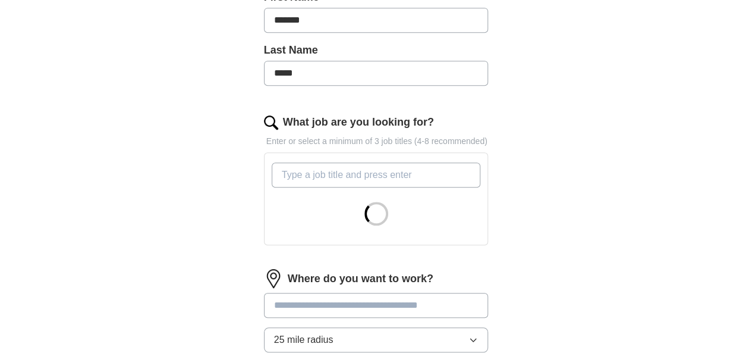
scroll to position [347, 0]
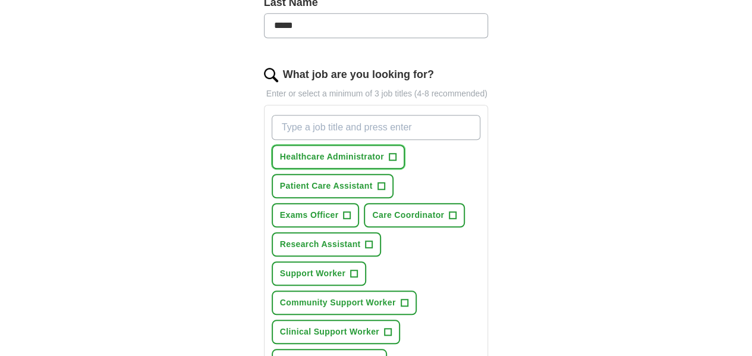
click at [389, 152] on span "+" at bounding box center [392, 157] width 7 height 10
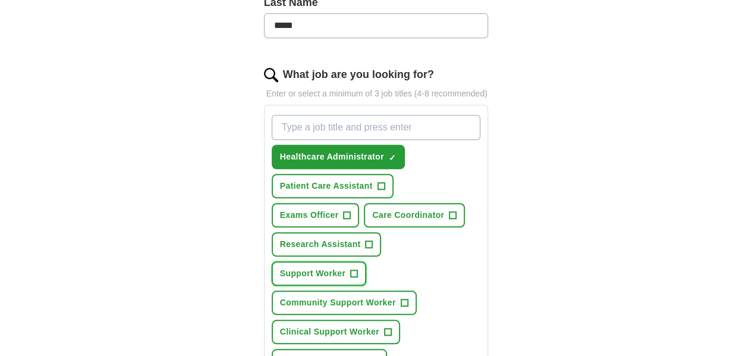
click at [358, 269] on span "+" at bounding box center [354, 274] width 7 height 10
click at [394, 174] on button "Patient Care Assistant +" at bounding box center [333, 186] width 122 height 24
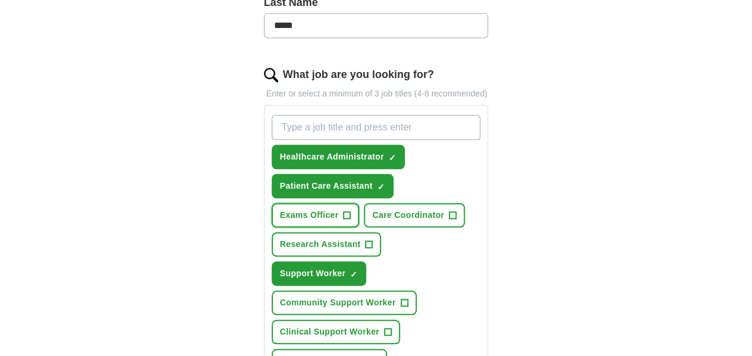
click at [324, 203] on button "Exams Officer +" at bounding box center [316, 215] width 88 height 24
click at [366, 240] on span "+" at bounding box center [369, 245] width 7 height 10
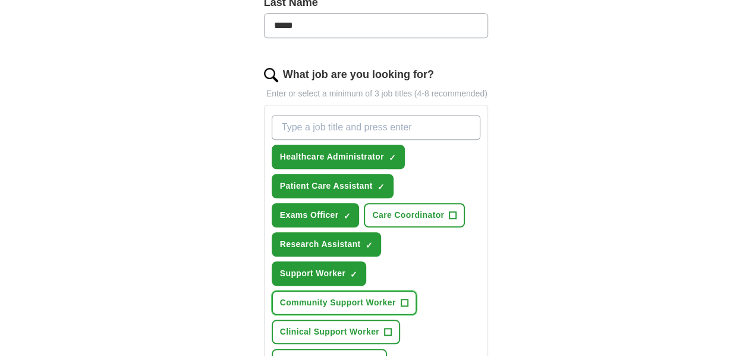
click at [371, 290] on button "Community Support Worker +" at bounding box center [344, 302] width 145 height 24
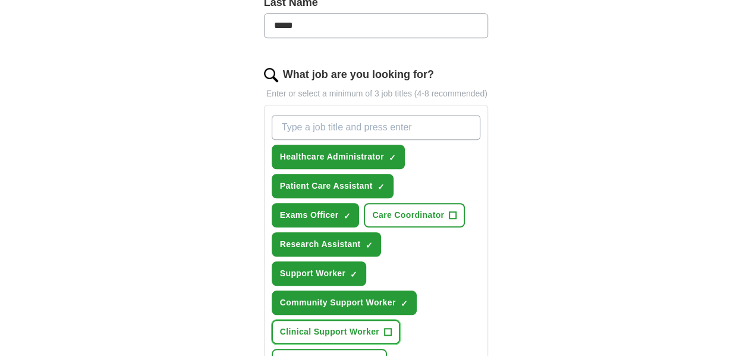
click at [384, 327] on span "+" at bounding box center [387, 332] width 7 height 10
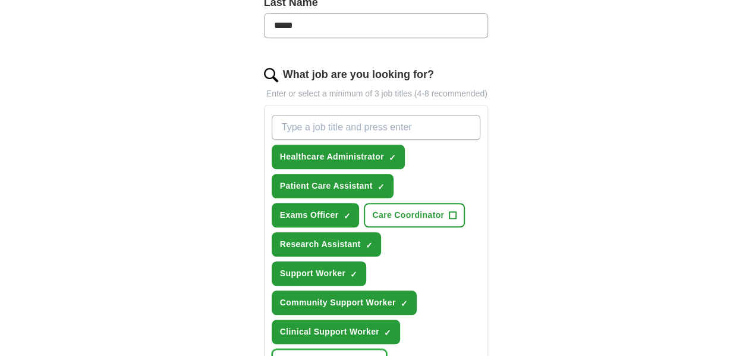
click at [378, 355] on span "+" at bounding box center [374, 361] width 7 height 10
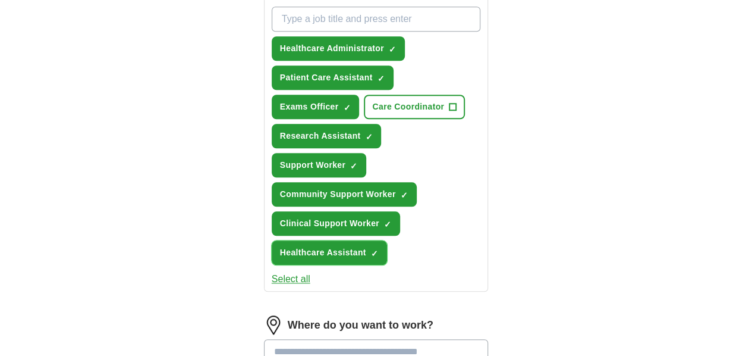
scroll to position [483, 0]
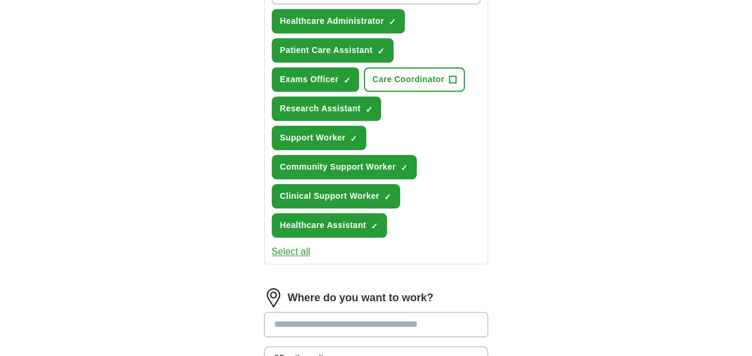
click at [400, 312] on input "text" at bounding box center [376, 324] width 225 height 25
type input "********"
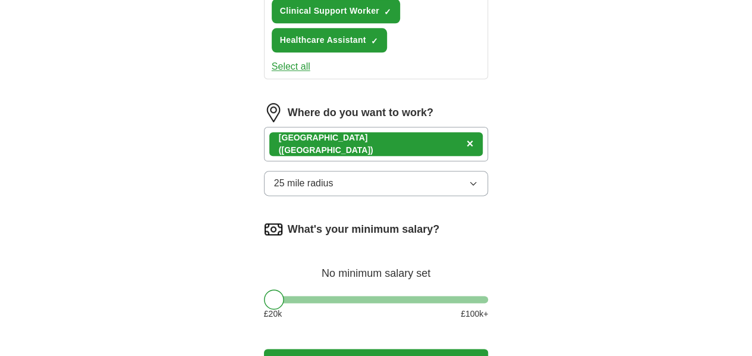
scroll to position [669, 0]
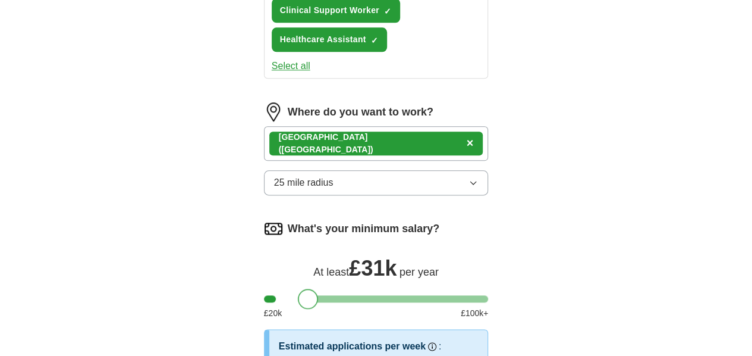
drag, startPoint x: 255, startPoint y: 195, endPoint x: 289, endPoint y: 190, distance: 34.9
click at [298, 288] on div at bounding box center [308, 298] width 20 height 20
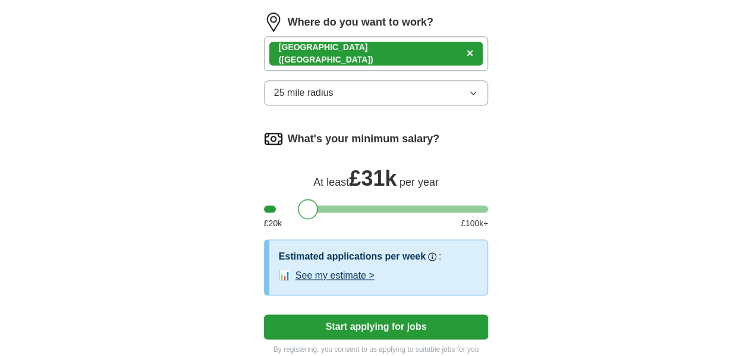
scroll to position [765, 0]
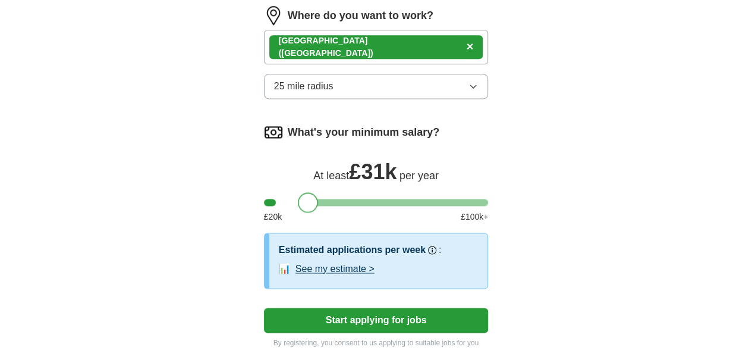
click at [330, 262] on button "See my estimate >" at bounding box center [335, 269] width 79 height 14
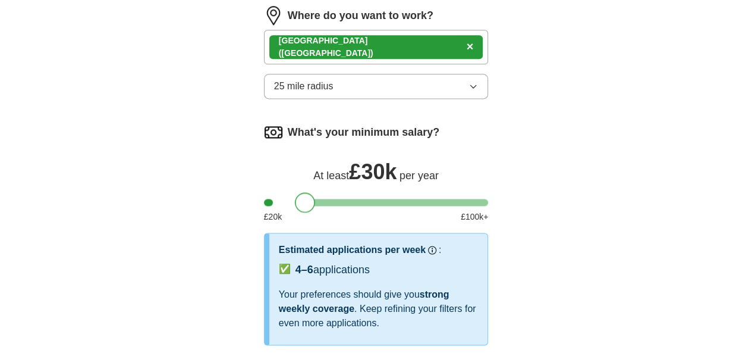
click at [295, 192] on div at bounding box center [305, 202] width 20 height 20
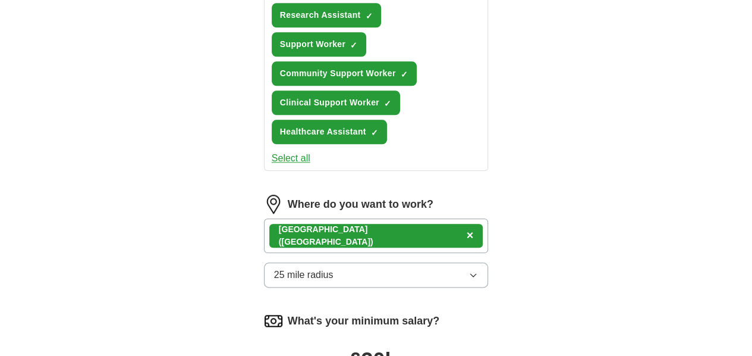
scroll to position [574, 0]
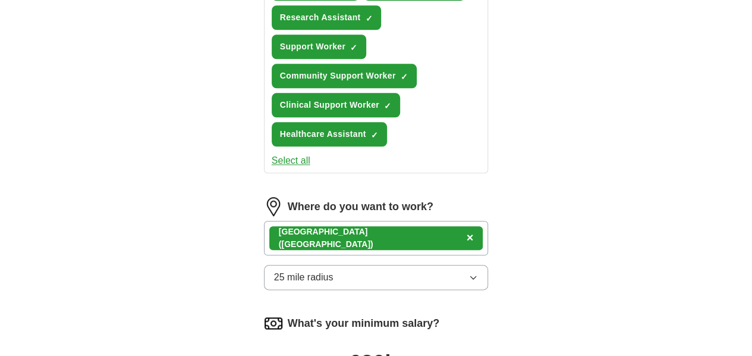
click at [356, 221] on div "Dartford ([GEOGRAPHIC_DATA]) ×" at bounding box center [376, 238] width 225 height 34
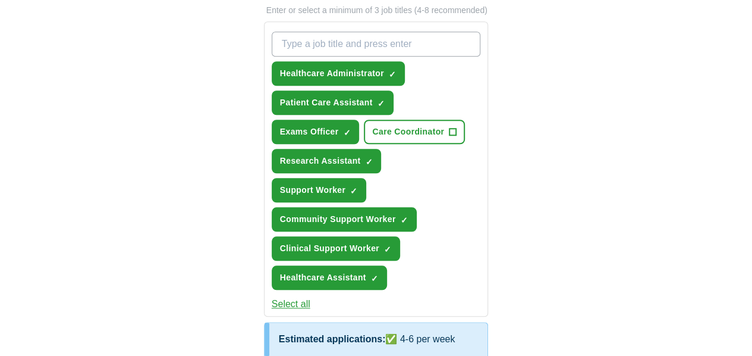
scroll to position [430, 0]
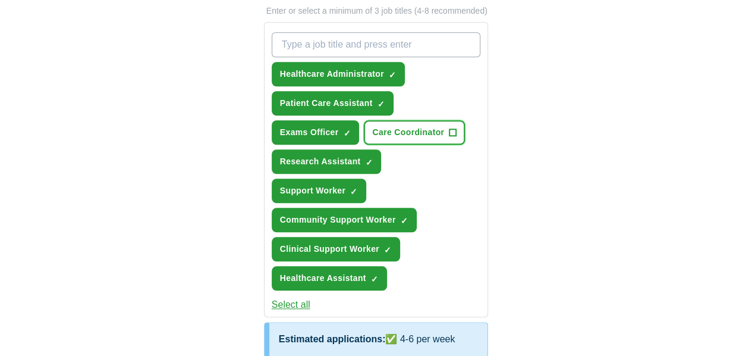
click at [450, 128] on span "+" at bounding box center [453, 133] width 7 height 10
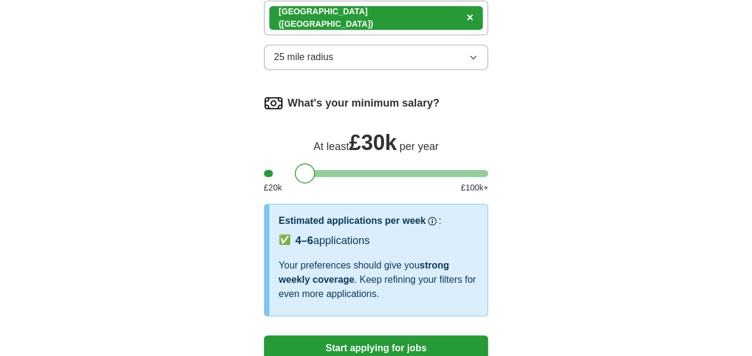
scroll to position [796, 0]
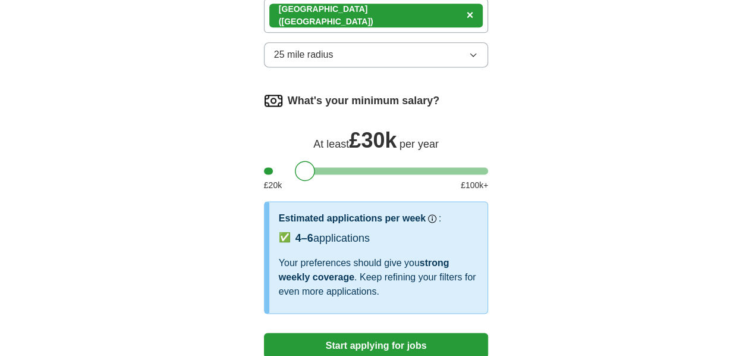
click at [378, 332] on button "Start applying for jobs" at bounding box center [376, 344] width 225 height 25
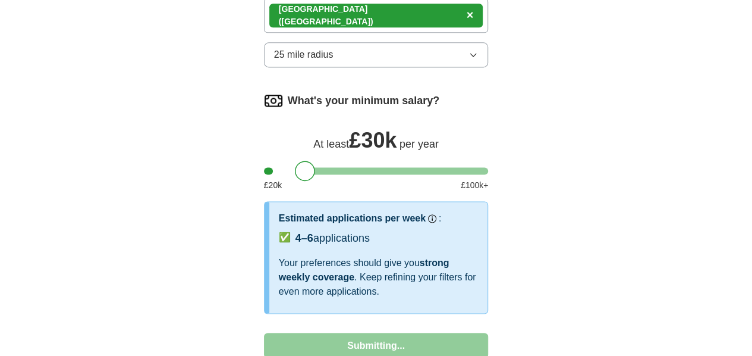
select select "**"
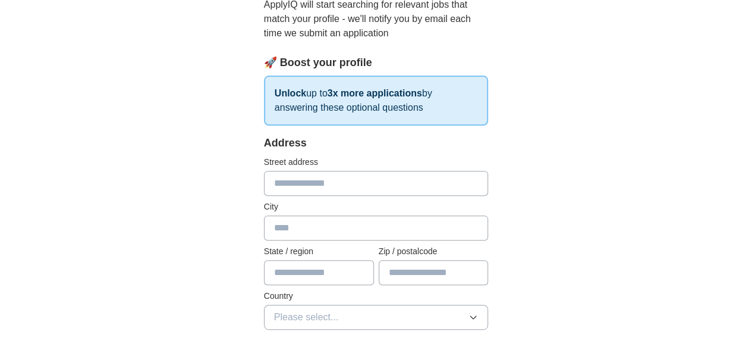
scroll to position [148, 0]
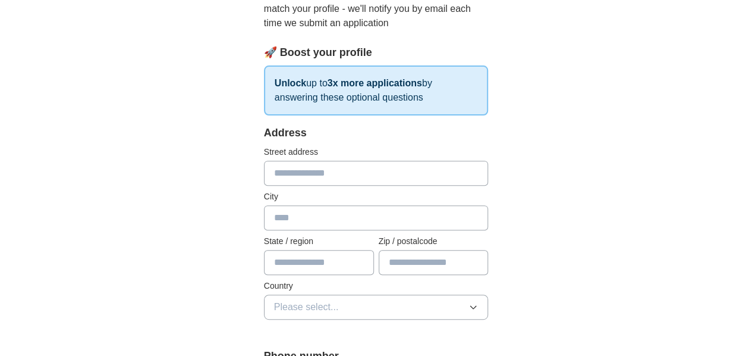
click at [328, 170] on input "text" at bounding box center [376, 173] width 225 height 25
type input "**********"
type input "********"
type input "****"
type input "*******"
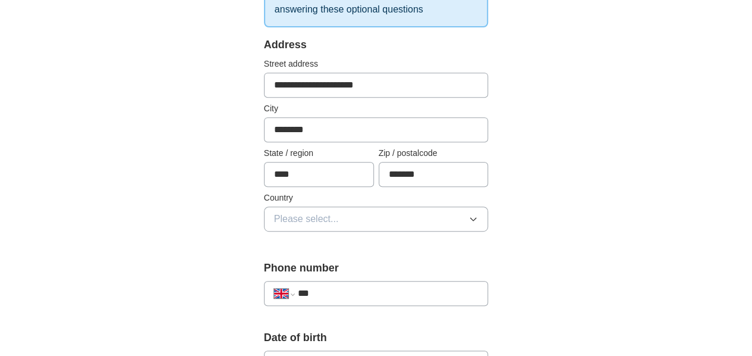
scroll to position [239, 0]
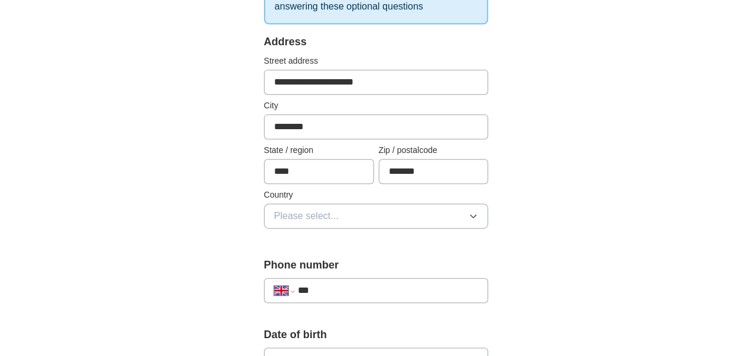
click at [329, 215] on button "Please select..." at bounding box center [376, 215] width 225 height 25
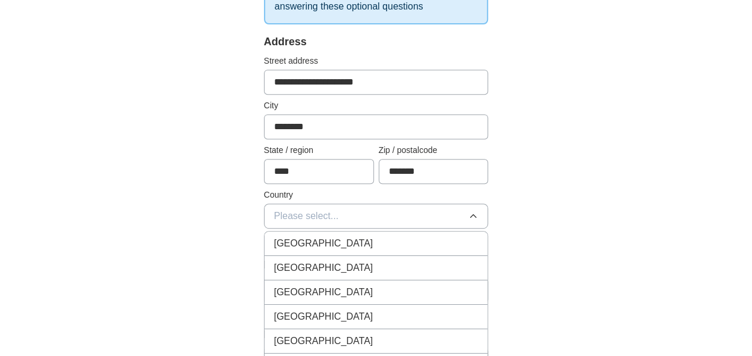
click at [304, 238] on span "[GEOGRAPHIC_DATA]" at bounding box center [323, 243] width 99 height 14
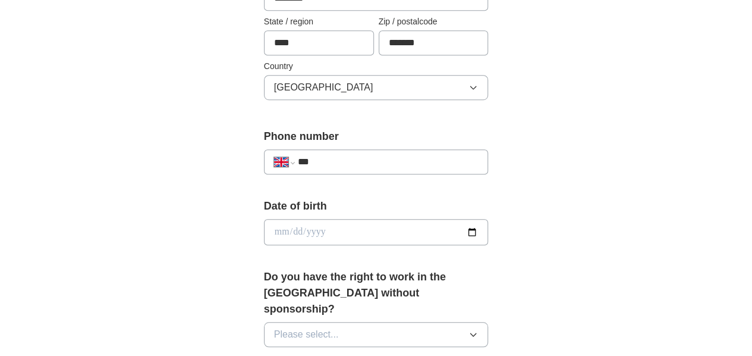
scroll to position [370, 0]
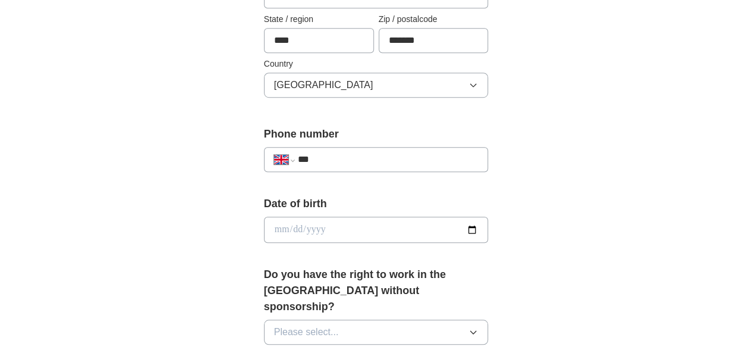
click at [321, 152] on input "***" at bounding box center [388, 159] width 181 height 14
type input "**********"
click at [322, 229] on input "date" at bounding box center [376, 229] width 225 height 26
type input "**********"
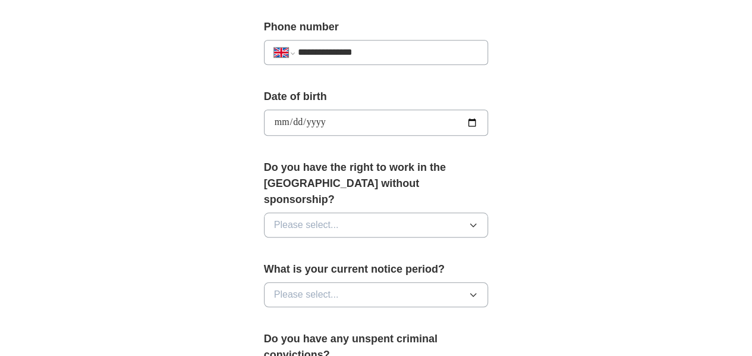
scroll to position [478, 0]
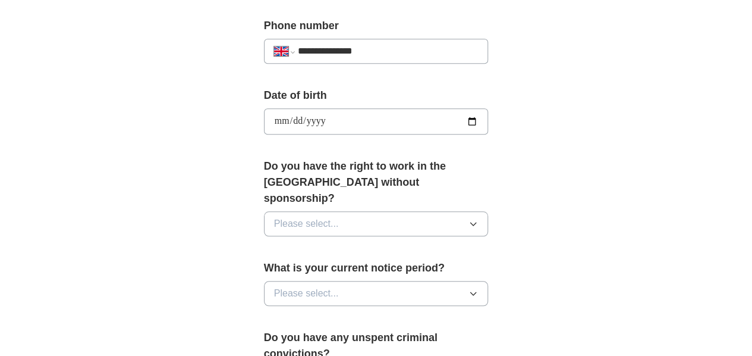
click at [322, 211] on button "Please select..." at bounding box center [376, 223] width 225 height 25
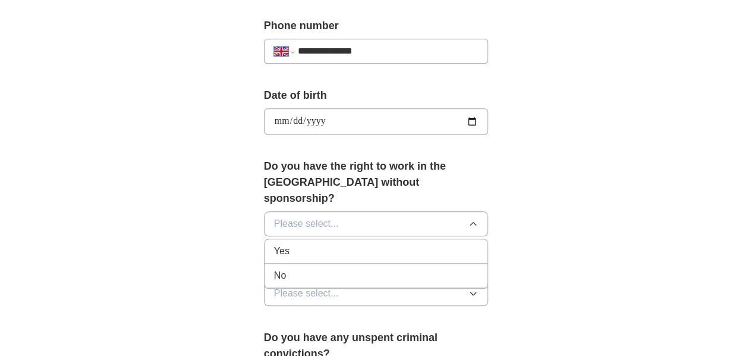
click at [297, 244] on div "Yes" at bounding box center [376, 251] width 205 height 14
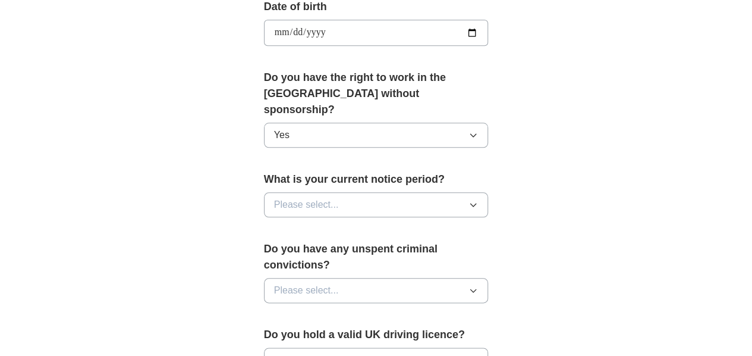
scroll to position [567, 0]
click at [341, 192] on button "Please select..." at bounding box center [376, 204] width 225 height 25
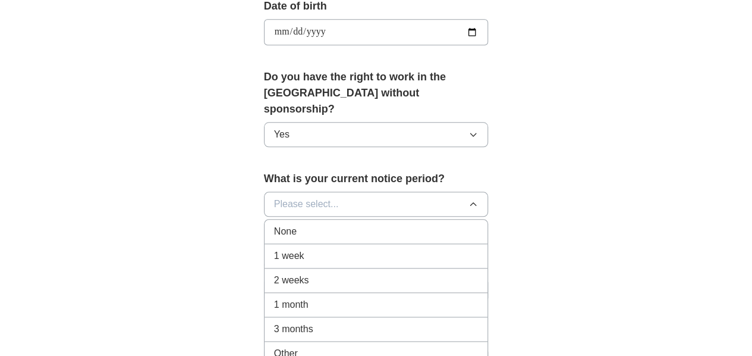
click at [283, 346] on div "Other" at bounding box center [376, 353] width 205 height 14
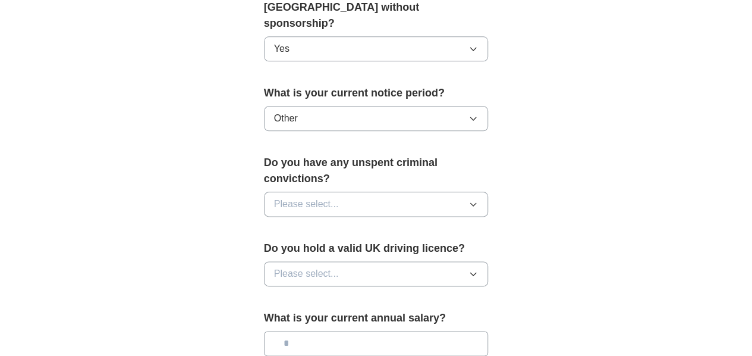
scroll to position [654, 0]
click at [336, 191] on button "Please select..." at bounding box center [376, 203] width 225 height 25
click at [306, 248] on div "No" at bounding box center [376, 255] width 205 height 14
click at [310, 261] on button "Please select..." at bounding box center [376, 273] width 225 height 25
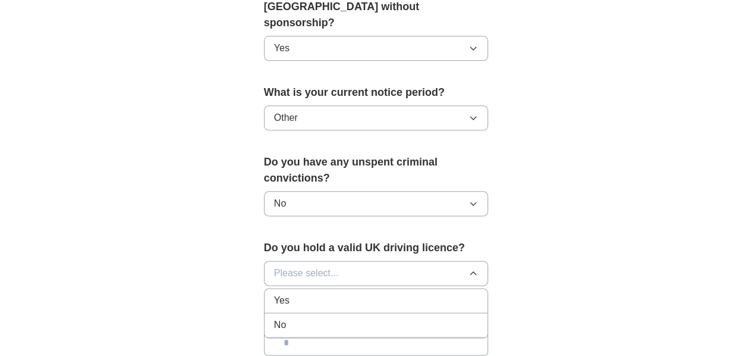
click at [296, 318] on div "No" at bounding box center [376, 325] width 205 height 14
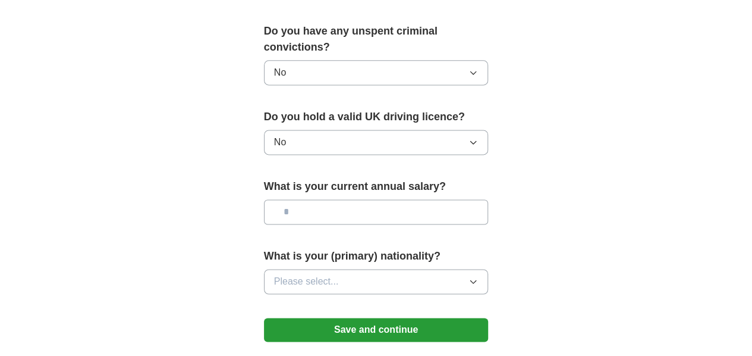
scroll to position [802, 0]
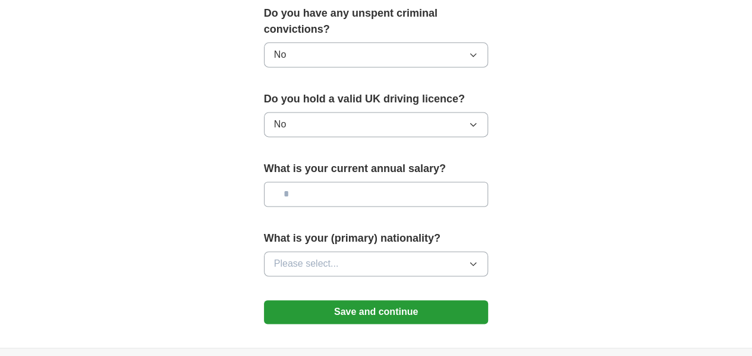
click at [318, 181] on input "text" at bounding box center [376, 193] width 225 height 25
type input "*******"
click at [296, 256] on span "Please select..." at bounding box center [306, 263] width 65 height 14
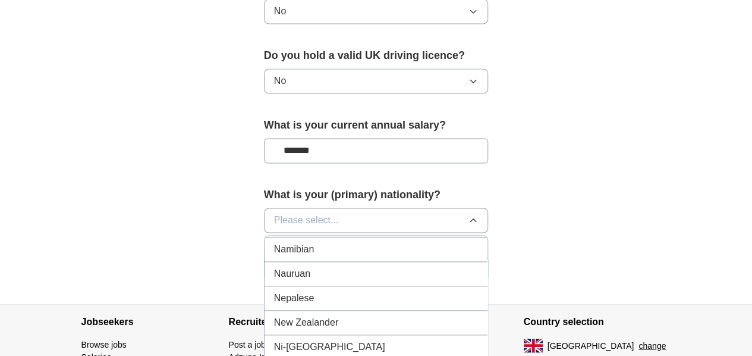
scroll to position [3034, 0]
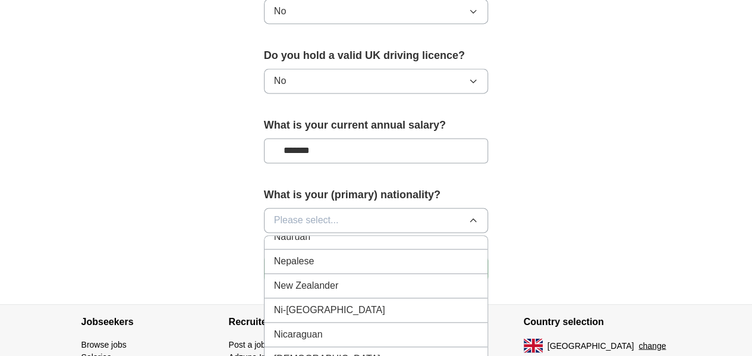
click at [274, 352] on span "[DEMOGRAPHIC_DATA]" at bounding box center [327, 359] width 106 height 14
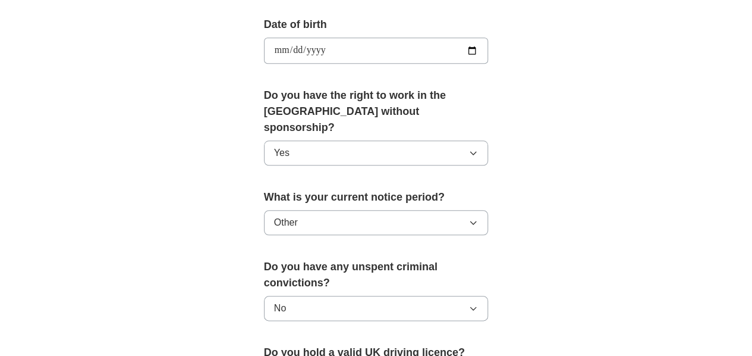
scroll to position [548, 0]
click at [334, 211] on button "Other" at bounding box center [376, 223] width 225 height 25
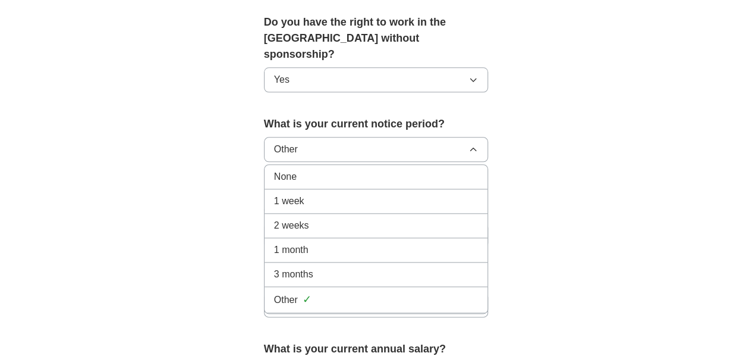
scroll to position [619, 0]
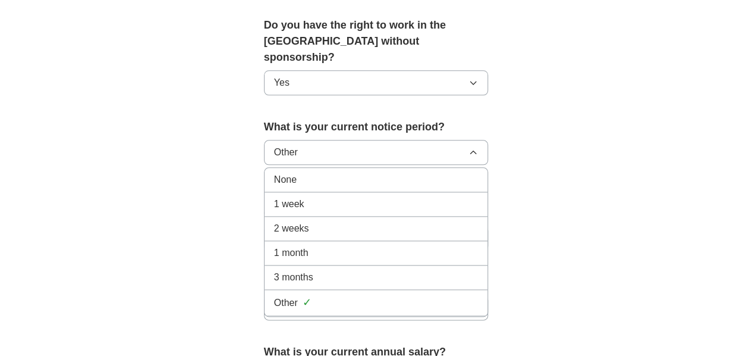
click at [286, 294] on div "Other ✓" at bounding box center [376, 302] width 205 height 16
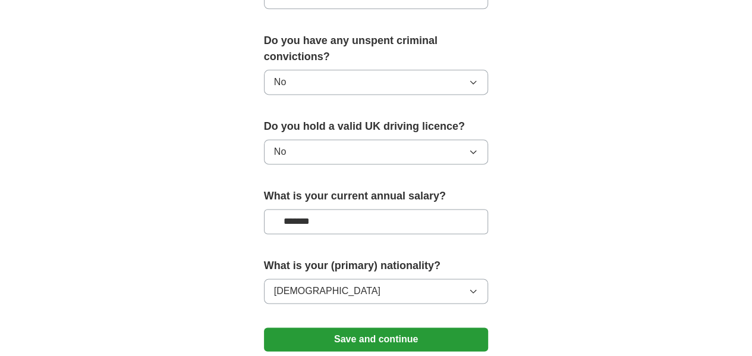
scroll to position [890, 0]
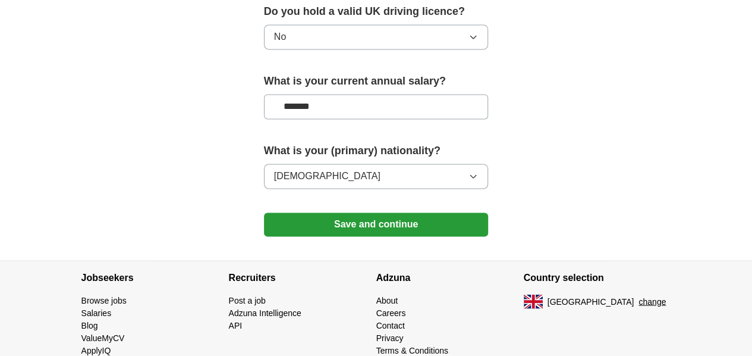
click at [368, 212] on button "Save and continue" at bounding box center [376, 224] width 225 height 24
